Goal: Task Accomplishment & Management: Use online tool/utility

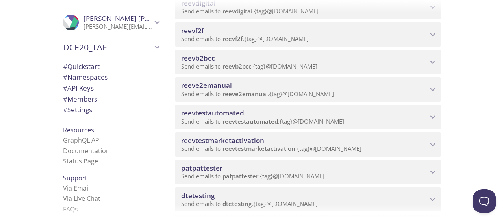
scroll to position [369, 0]
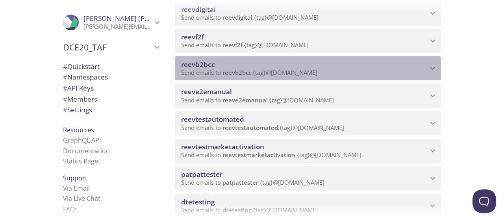
click at [302, 74] on span "Send emails to reevb2bcc . {tag} @[DOMAIN_NAME]" at bounding box center [249, 73] width 136 height 8
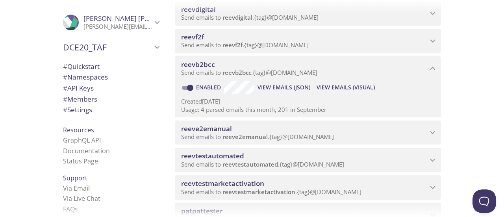
click at [328, 87] on span "View Emails (Visual)" at bounding box center [346, 87] width 58 height 9
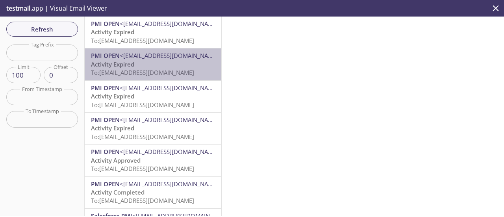
click at [162, 74] on span "To: [EMAIL_ADDRESS][DOMAIN_NAME]" at bounding box center [142, 73] width 103 height 8
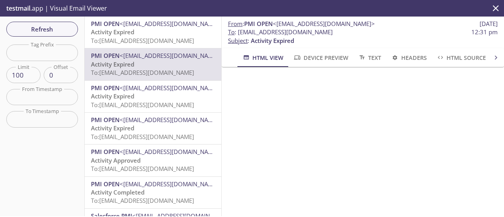
drag, startPoint x: 491, startPoint y: 111, endPoint x: 492, endPoint y: 151, distance: 39.8
click at [492, 151] on div at bounding box center [363, 141] width 282 height 149
drag, startPoint x: 237, startPoint y: 32, endPoint x: 345, endPoint y: 32, distance: 108.3
click at [345, 32] on span "To : [EMAIL_ADDRESS][DOMAIN_NAME] 12:31 pm" at bounding box center [363, 32] width 270 height 8
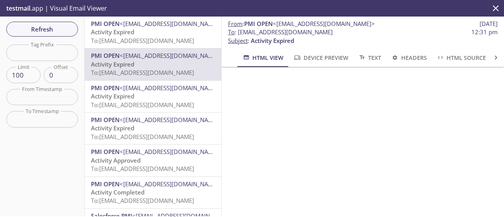
copy span "[EMAIL_ADDRESS][DOMAIN_NAME]"
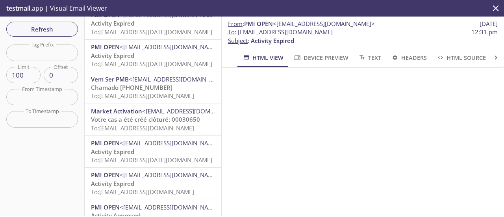
scroll to position [1590, 0]
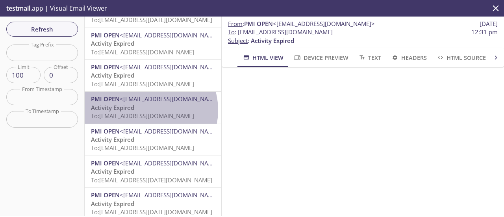
click at [144, 111] on p "Activity Expired To: [EMAIL_ADDRESS][DOMAIN_NAME]" at bounding box center [153, 112] width 124 height 17
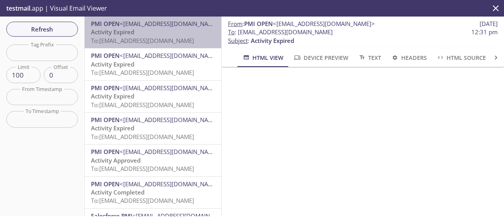
click at [171, 37] on span "To: [EMAIL_ADDRESS][DOMAIN_NAME]" at bounding box center [142, 41] width 103 height 8
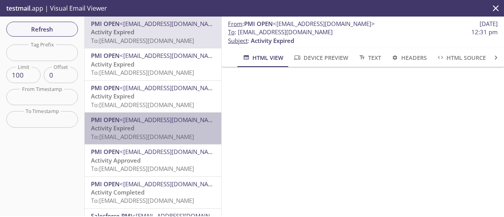
click at [164, 137] on span "To: [EMAIL_ADDRESS][DOMAIN_NAME]" at bounding box center [142, 137] width 103 height 8
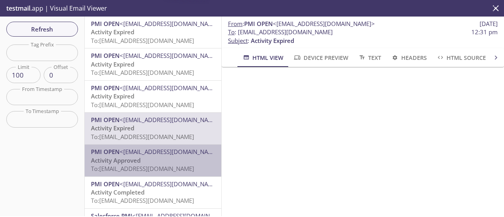
click at [155, 166] on span "To: [EMAIL_ADDRESS][DOMAIN_NAME]" at bounding box center [142, 169] width 103 height 8
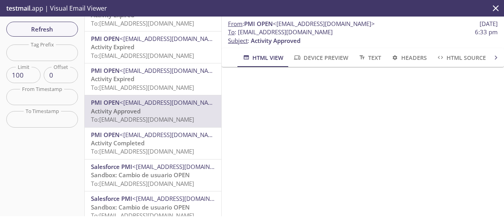
scroll to position [78, 0]
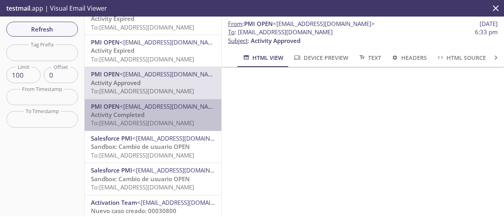
click at [158, 126] on span "To: [EMAIL_ADDRESS][DOMAIN_NAME]" at bounding box center [142, 123] width 103 height 8
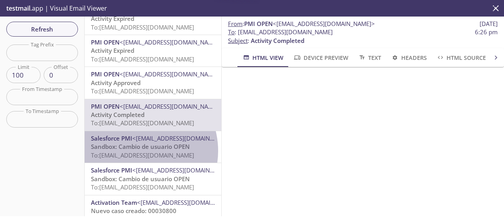
click at [135, 151] on span "To: [EMAIL_ADDRESS][DOMAIN_NAME]" at bounding box center [142, 155] width 103 height 8
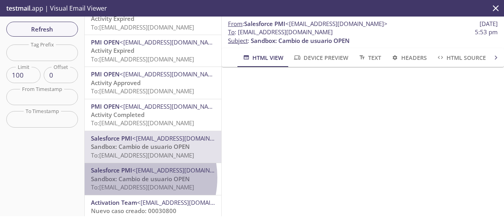
click at [123, 178] on span "Sandbox: Cambio de usuario OPEN" at bounding box center [140, 179] width 99 height 8
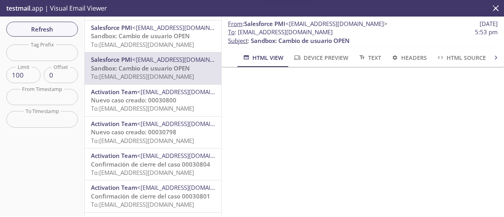
scroll to position [230, 0]
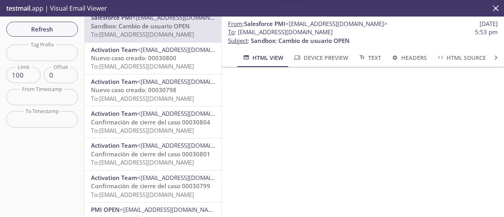
drag, startPoint x: 221, startPoint y: 37, endPoint x: 221, endPoint y: 46, distance: 8.7
click at [221, 46] on div "PMI OPEN <[EMAIL_ADDRESS][DOMAIN_NAME]> Activity Expired To: [EMAIL_ADDRESS][DO…" at bounding box center [153, 117] width 137 height 200
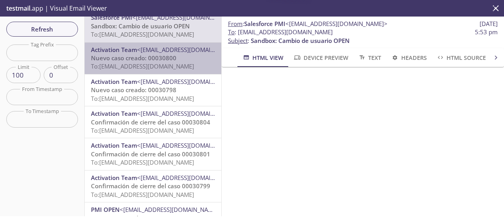
click at [167, 68] on span "To: [EMAIL_ADDRESS][DOMAIN_NAME]" at bounding box center [142, 66] width 103 height 8
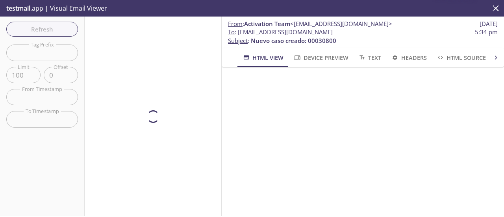
click at [143, 93] on div at bounding box center [153, 117] width 137 height 200
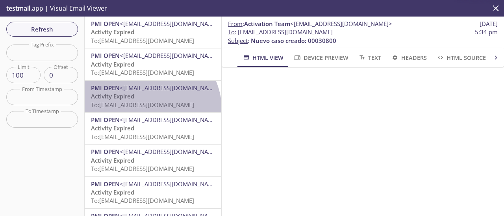
click at [140, 112] on div "PMI OPEN <[EMAIL_ADDRESS][DOMAIN_NAME]> Activity Expired To: [EMAIL_ADDRESS][DO…" at bounding box center [153, 97] width 137 height 32
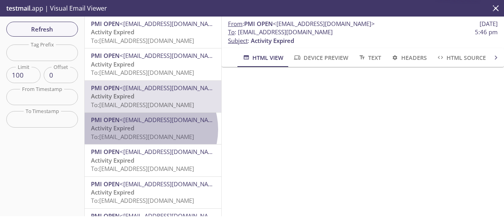
click at [148, 130] on p "Activity Expired To: [EMAIL_ADDRESS][DOMAIN_NAME]" at bounding box center [153, 132] width 124 height 17
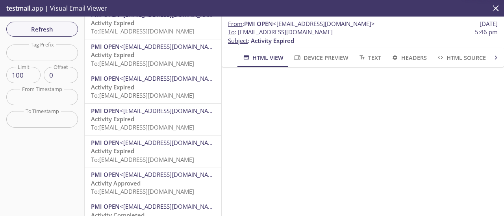
scroll to position [339, 0]
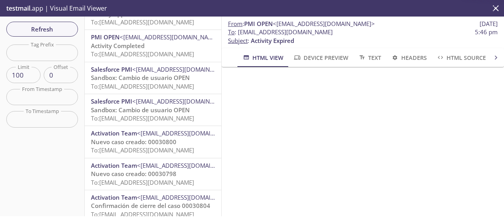
click at [148, 178] on span "Nuevo caso creado: 00030798" at bounding box center [133, 174] width 85 height 8
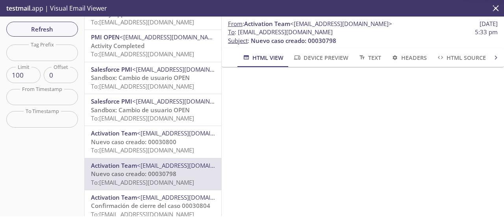
scroll to position [508, 0]
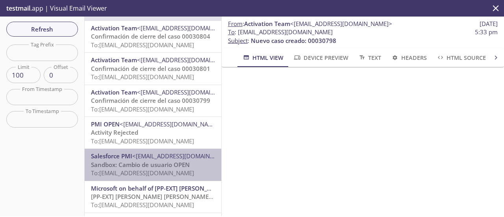
click at [159, 172] on span "To: [EMAIL_ADDRESS][DOMAIN_NAME]" at bounding box center [142, 173] width 103 height 8
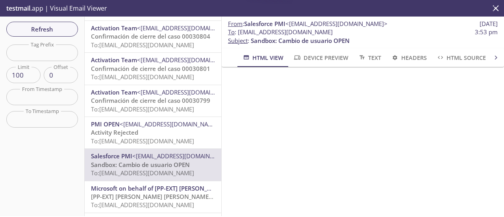
click at [153, 200] on span "[PP-EXT] [PERSON_NAME] [PERSON_NAME] International account email verification c…" at bounding box center [216, 197] width 250 height 8
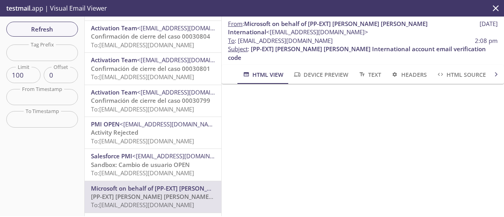
drag, startPoint x: 238, startPoint y: 42, endPoint x: 348, endPoint y: 41, distance: 110.3
click at [348, 41] on span "To : [EMAIL_ADDRESS][DOMAIN_NAME] 2:08 pm" at bounding box center [363, 41] width 270 height 8
copy span "[EMAIL_ADDRESS][DOMAIN_NAME]"
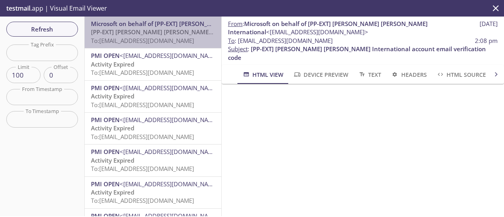
click at [169, 37] on span "To: [EMAIL_ADDRESS][DOMAIN_NAME]" at bounding box center [142, 41] width 103 height 8
